Goal: Go to known website: Access a specific website the user already knows

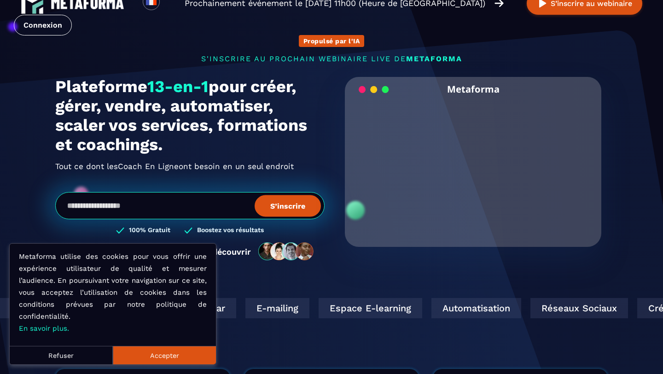
scroll to position [22, 0]
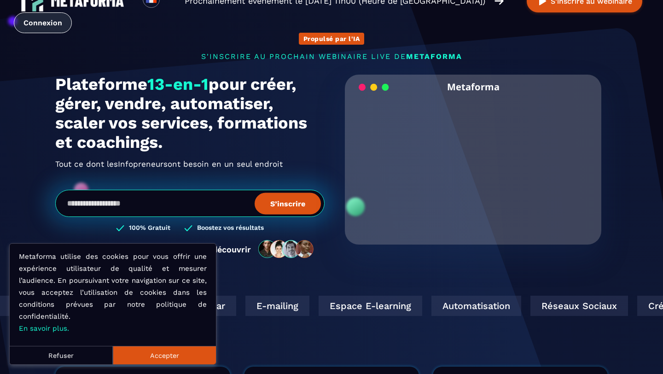
click at [51, 29] on link "Connexion" at bounding box center [43, 22] width 58 height 21
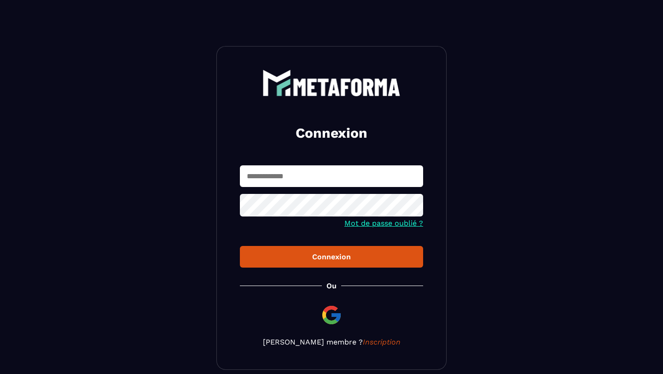
click at [326, 312] on img at bounding box center [332, 315] width 22 height 22
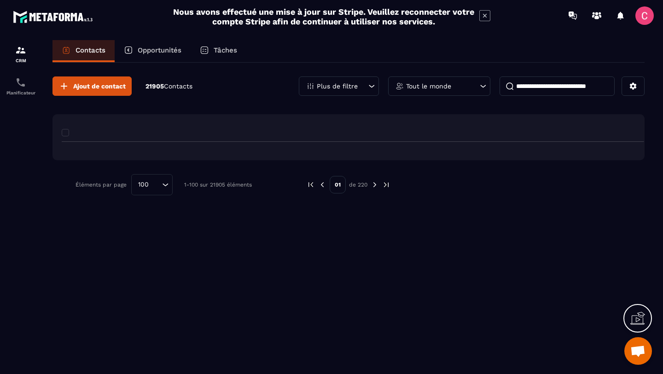
click at [213, 60] on div "Tâches" at bounding box center [219, 51] width 56 height 22
